Goal: Navigation & Orientation: Find specific page/section

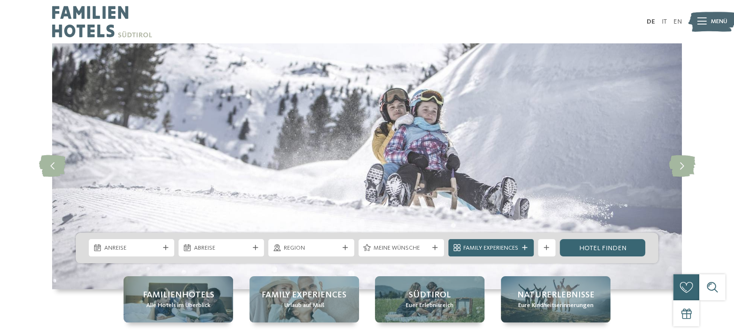
drag, startPoint x: 675, startPoint y: 21, endPoint x: 645, endPoint y: 0, distance: 36.1
click at [675, 21] on link "EN" at bounding box center [677, 21] width 9 height 7
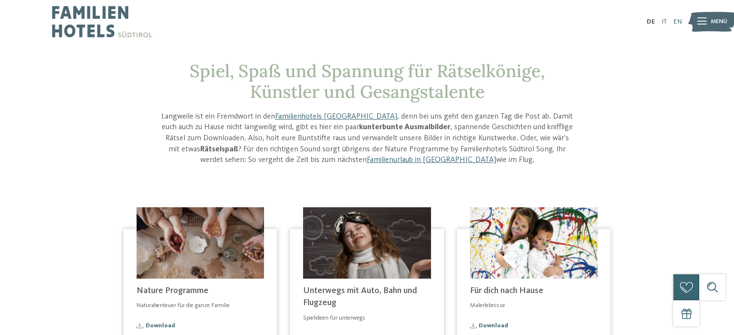
click at [675, 23] on link "EN" at bounding box center [677, 21] width 9 height 7
